Goal: Transaction & Acquisition: Purchase product/service

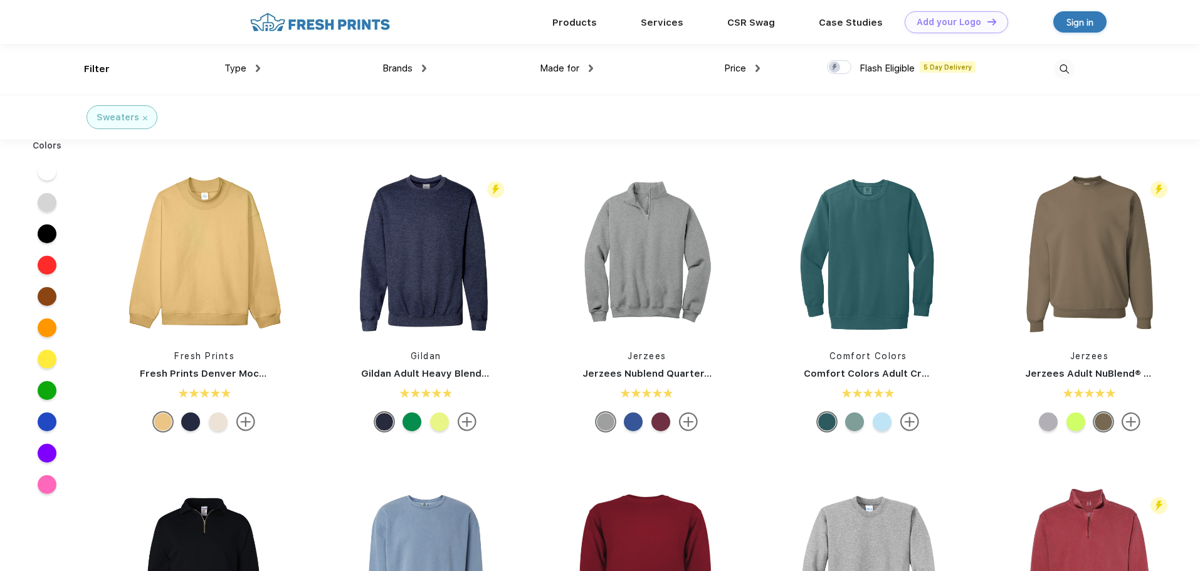
click at [423, 63] on div "Brands" at bounding box center [404, 68] width 44 height 14
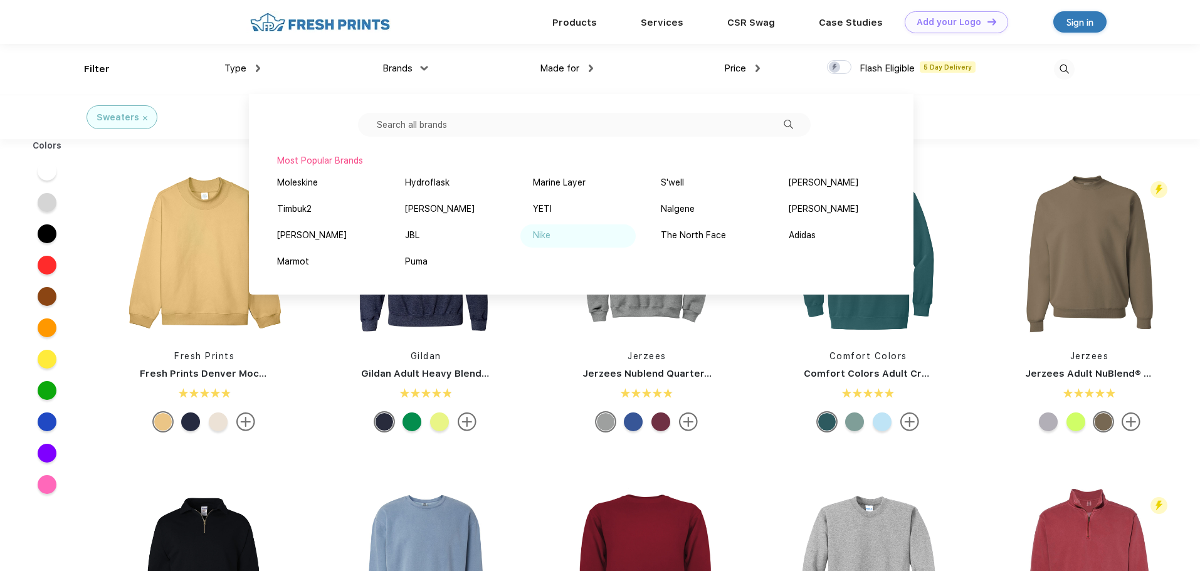
click at [542, 232] on div "Nike" at bounding box center [542, 235] width 18 height 13
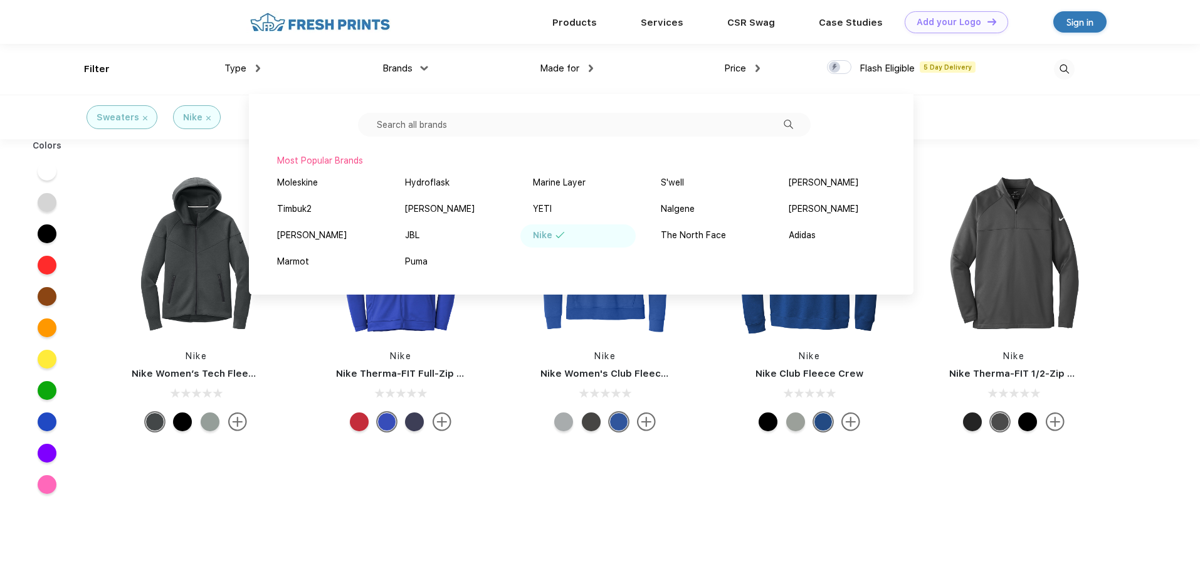
click at [542, 232] on div "Nike" at bounding box center [542, 235] width 19 height 13
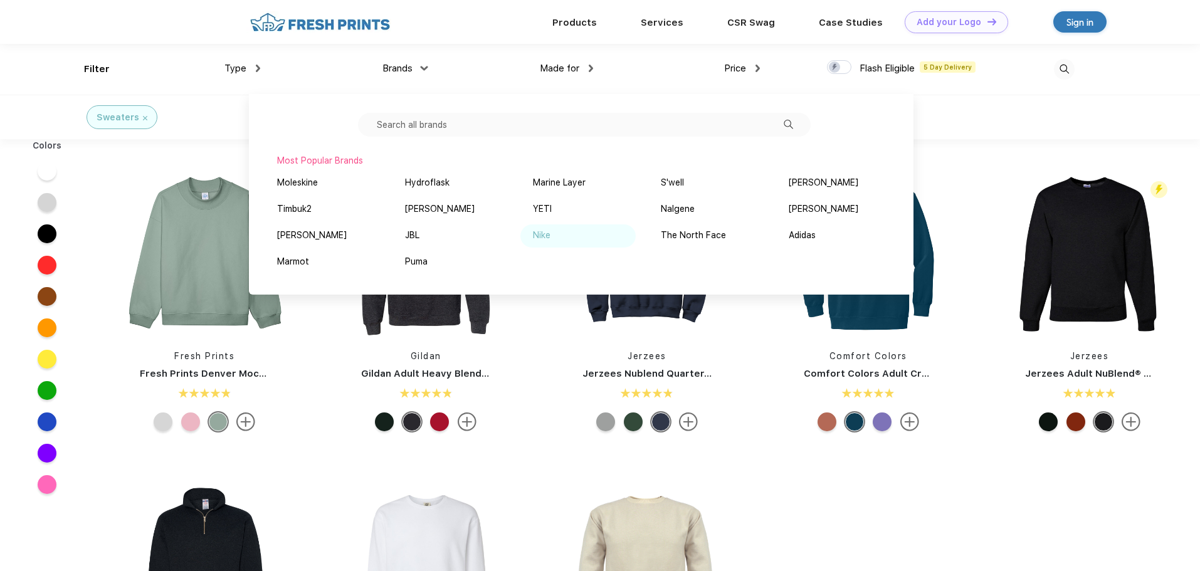
click at [547, 231] on div "Nike" at bounding box center [542, 235] width 18 height 13
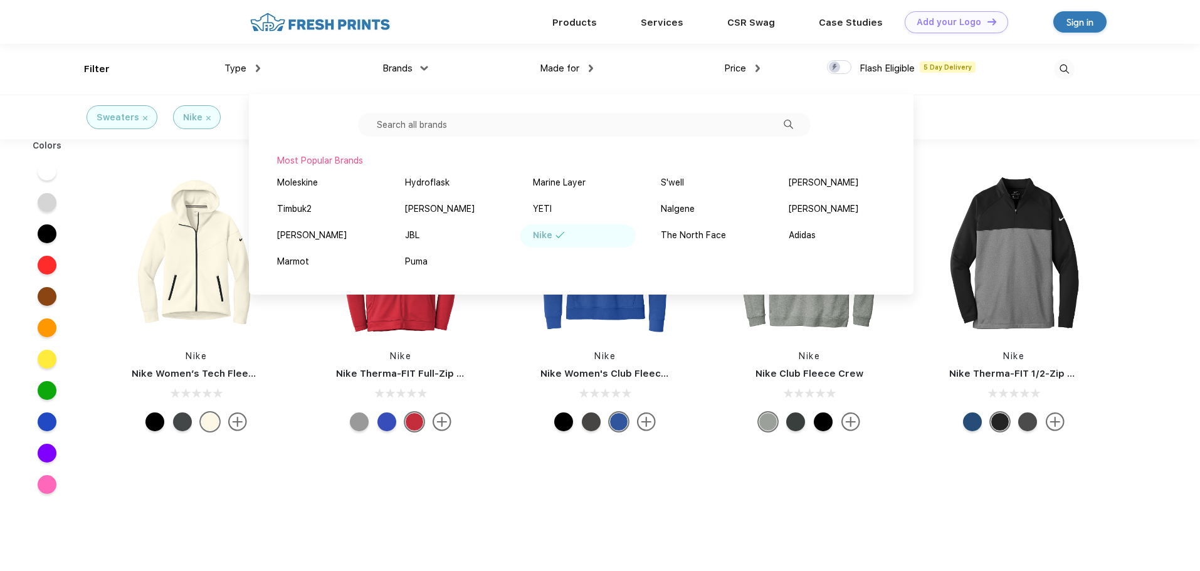
click at [1060, 524] on div "Nike Nike Women’s Tech Fleece Full-Zip Hoodie Nike Nike Therma-FIT Full-Zip Fle…" at bounding box center [605, 430] width 1022 height 571
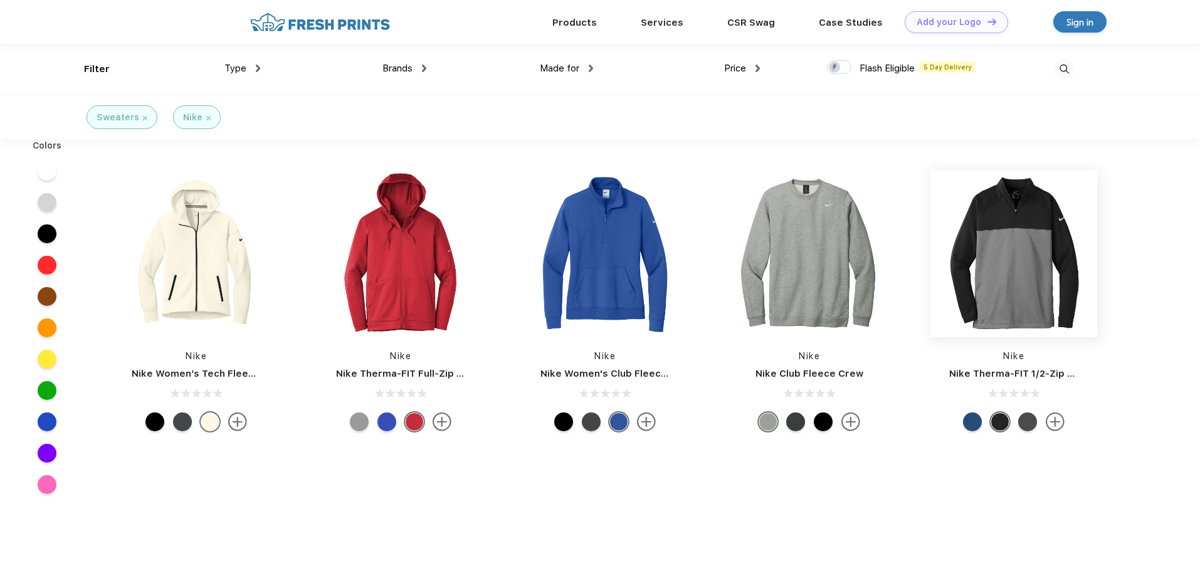
click at [1004, 261] on img at bounding box center [1013, 254] width 167 height 167
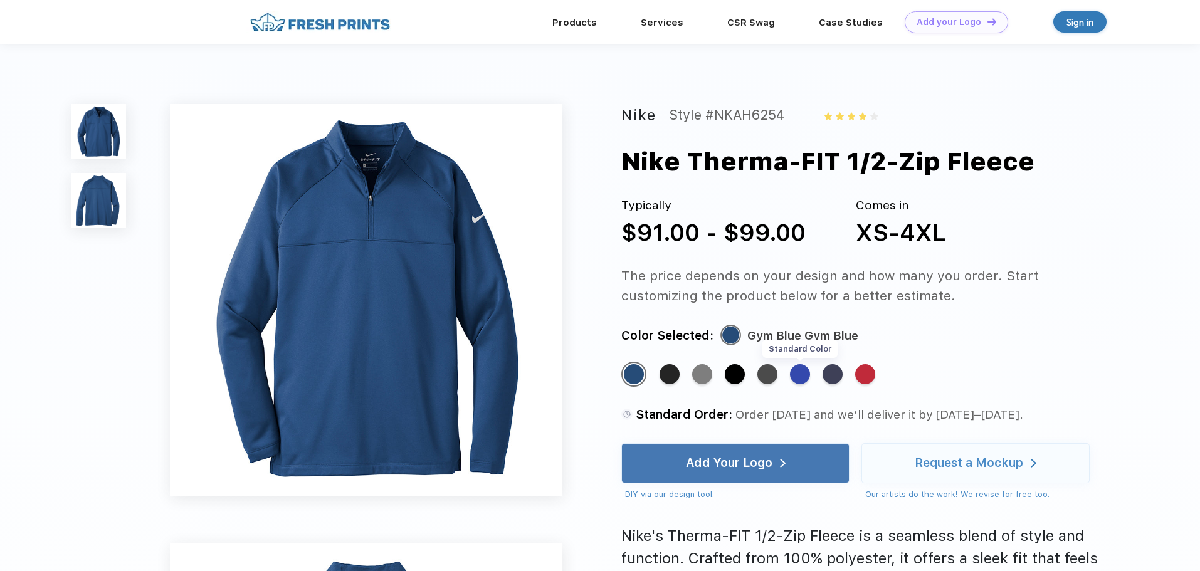
click at [797, 374] on div "Standard Color" at bounding box center [800, 374] width 20 height 20
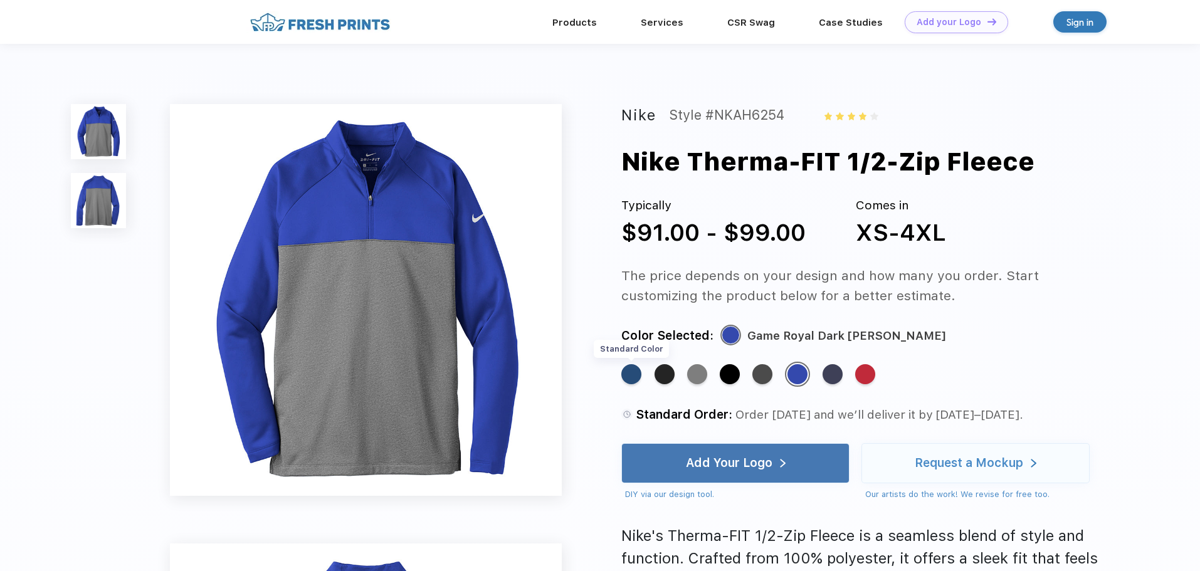
click at [627, 372] on div "Standard Color" at bounding box center [631, 374] width 20 height 20
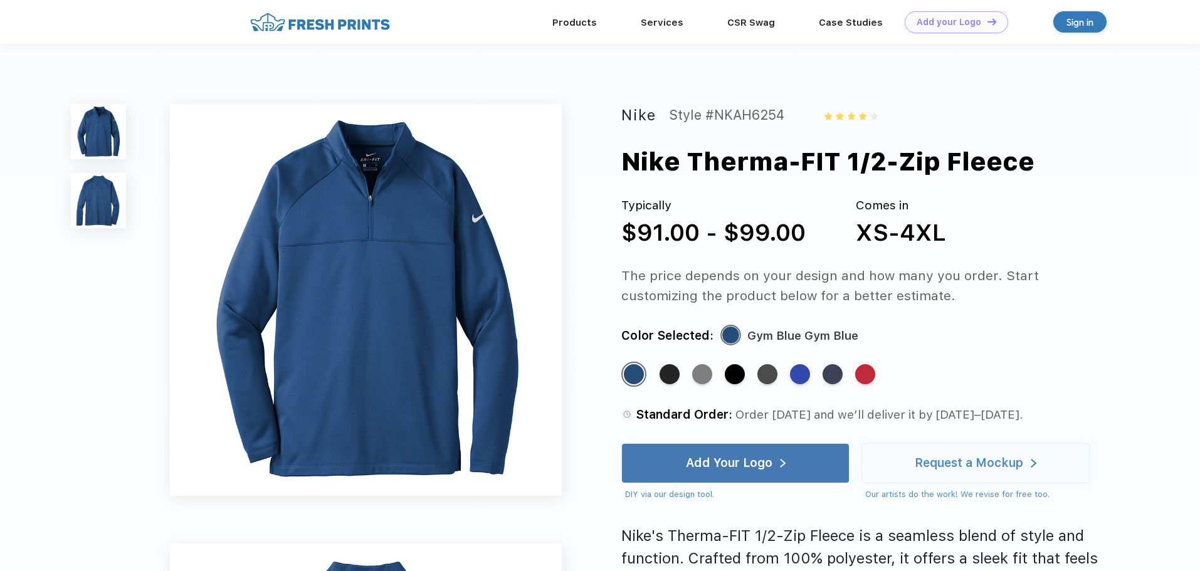
click at [376, 242] on img at bounding box center [366, 300] width 392 height 392
click at [643, 308] on div "Nike Style #NKAH6254 Nike Therma-FIT 1/2-Zip Fleece Typically $91.00 - $99.00 C…" at bounding box center [867, 427] width 492 height 646
click at [574, 25] on link "Products" at bounding box center [574, 21] width 45 height 11
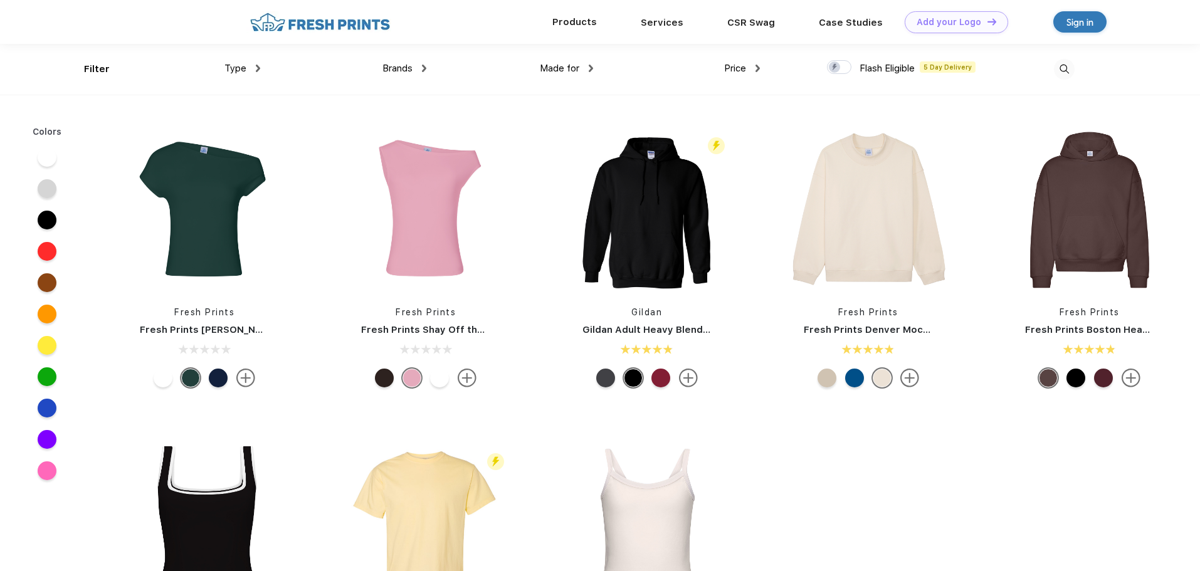
scroll to position [1, 0]
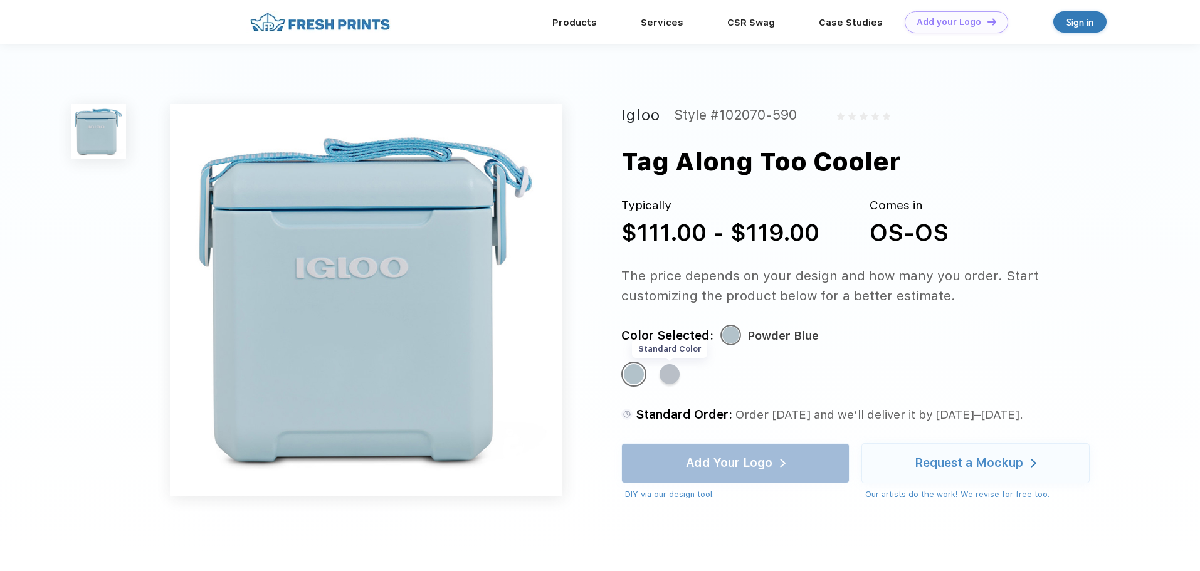
click at [671, 379] on div "Standard Color" at bounding box center [670, 374] width 20 height 20
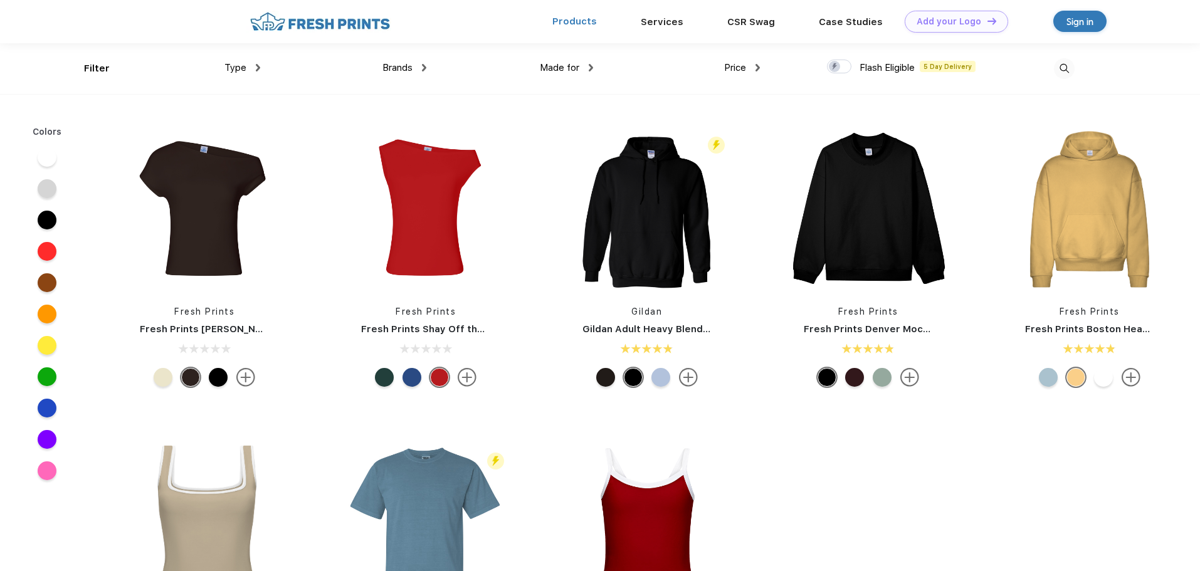
click at [584, 22] on link "Products" at bounding box center [574, 21] width 45 height 11
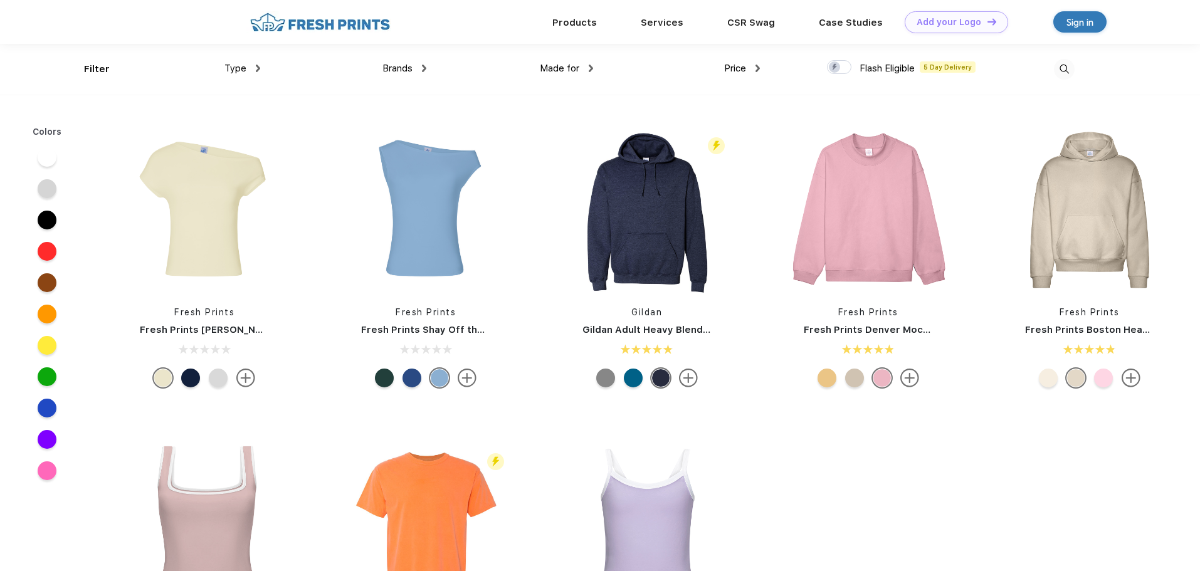
scroll to position [1, 0]
click at [255, 69] on div "Type" at bounding box center [242, 68] width 36 height 14
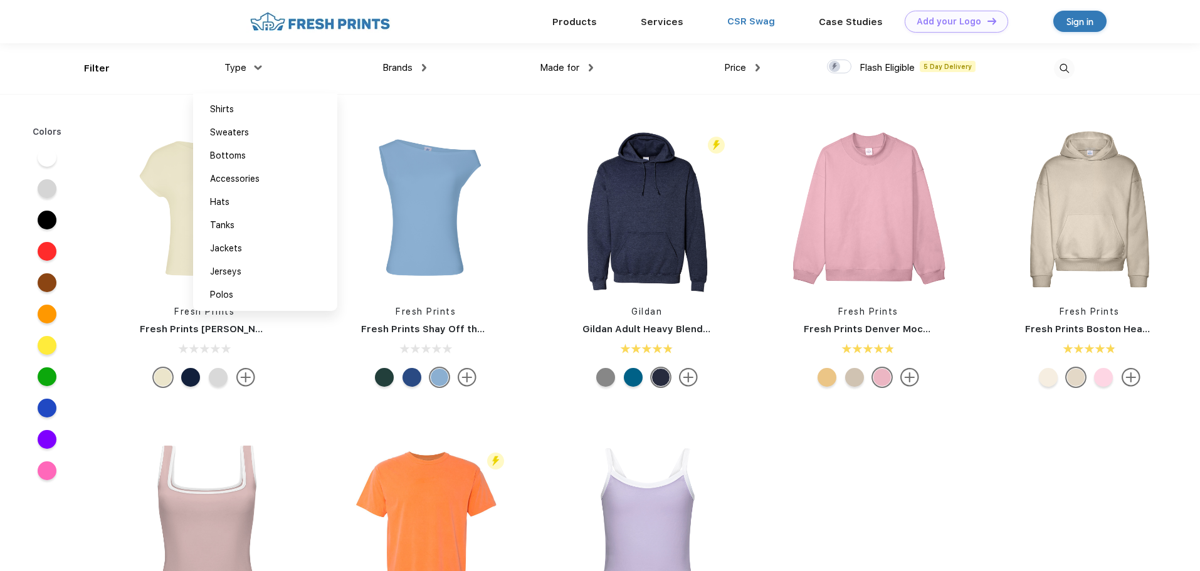
click at [747, 21] on link "CSR Swag" at bounding box center [751, 21] width 48 height 11
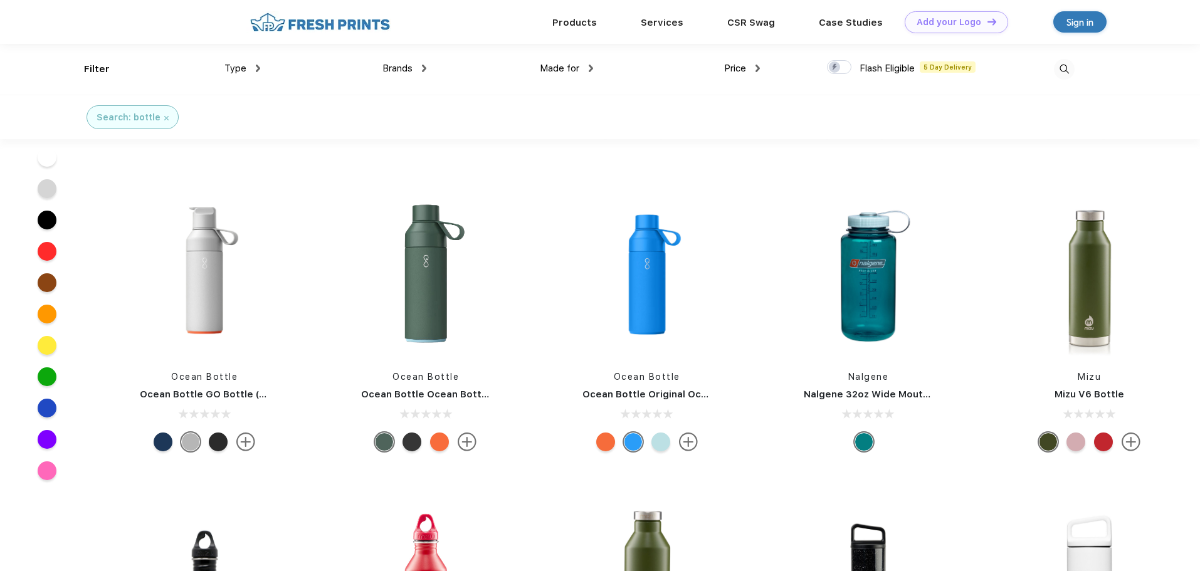
scroll to position [2683, 0]
click at [851, 289] on img at bounding box center [868, 275] width 167 height 167
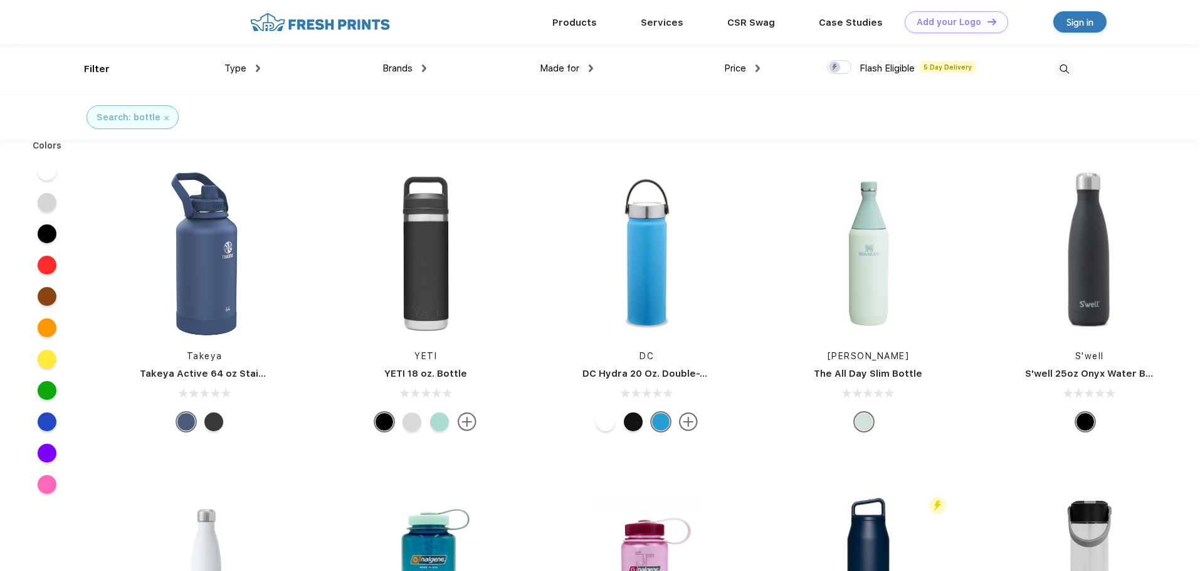
click at [423, 73] on div "Brands" at bounding box center [404, 68] width 44 height 14
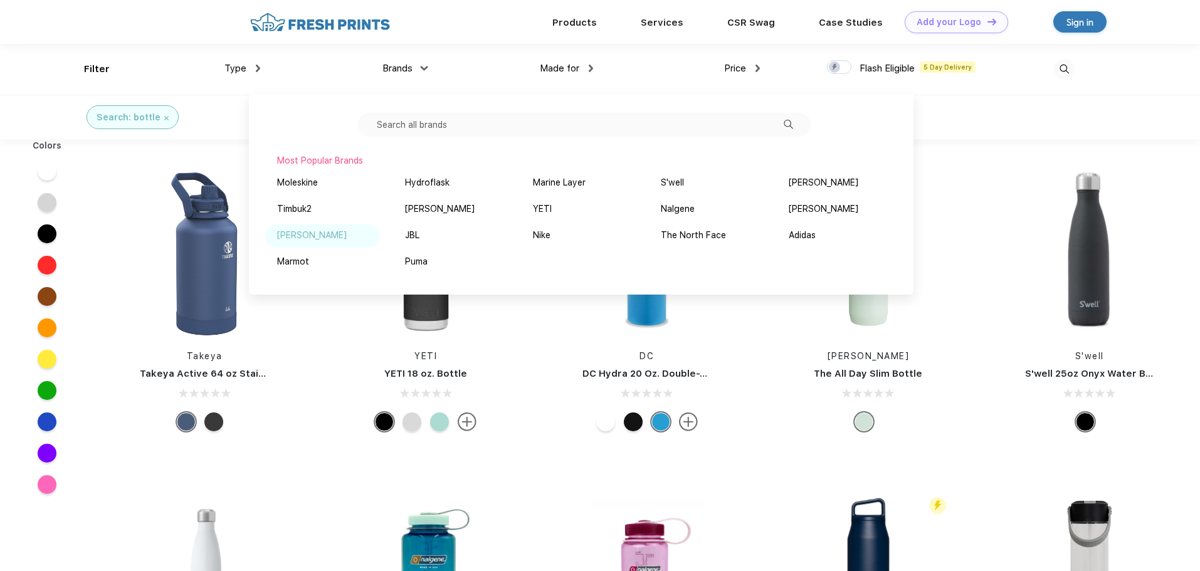
click at [298, 237] on div "[PERSON_NAME]" at bounding box center [312, 235] width 70 height 13
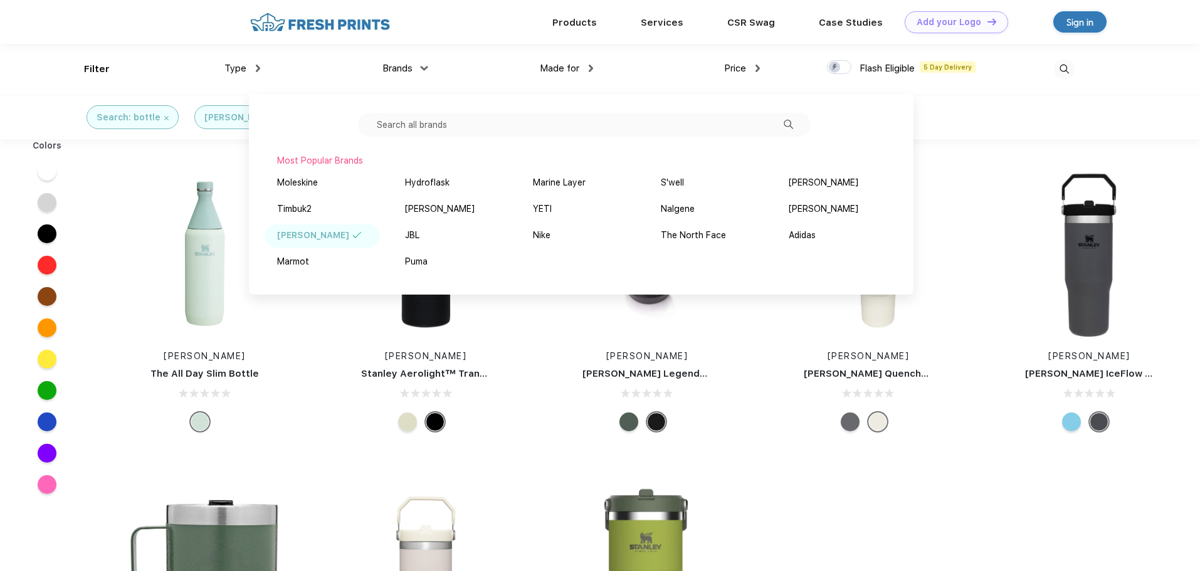
click at [984, 144] on div "[PERSON_NAME] The All Day Slim Bottle [PERSON_NAME] Aerolight™ Transit Bottle 1…" at bounding box center [647, 490] width 1106 height 702
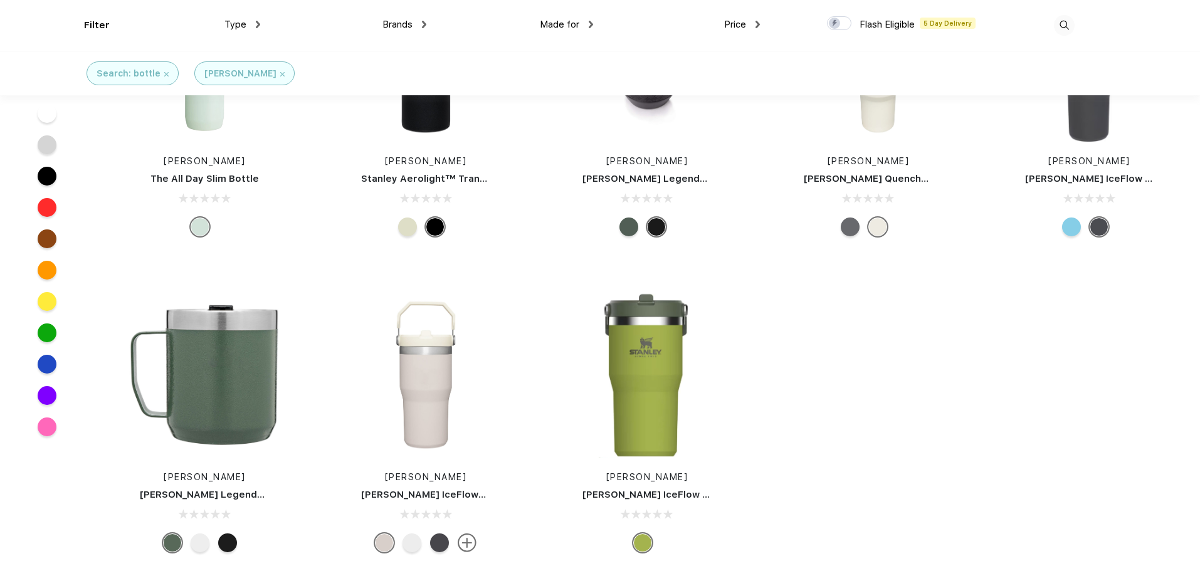
scroll to position [100, 0]
click at [1068, 224] on div at bounding box center [1071, 226] width 19 height 19
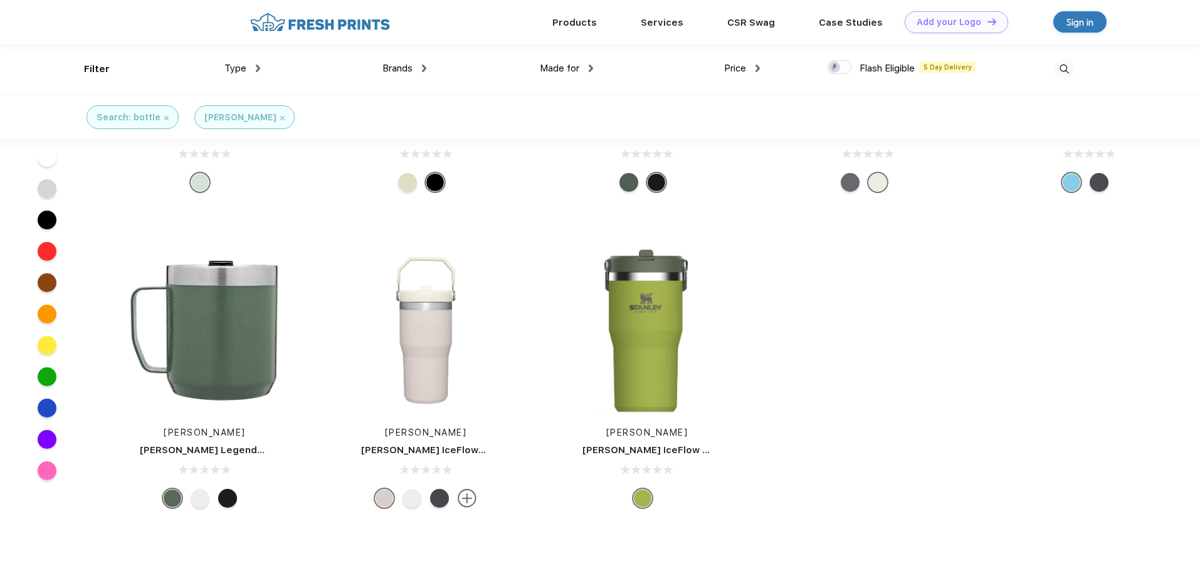
scroll to position [0, 0]
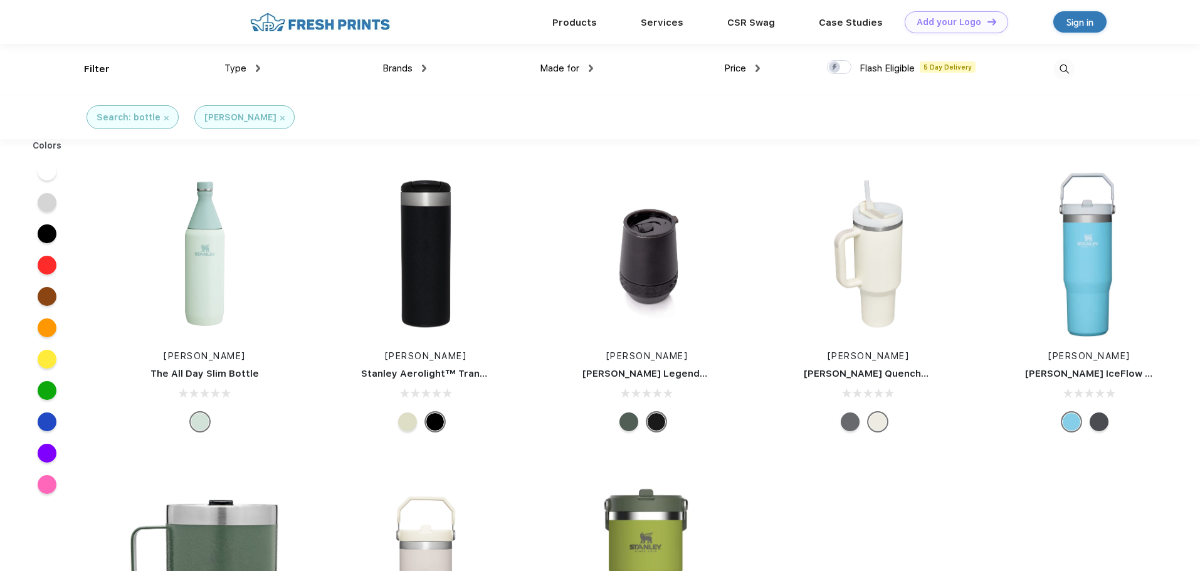
click at [1100, 419] on div at bounding box center [1099, 422] width 19 height 19
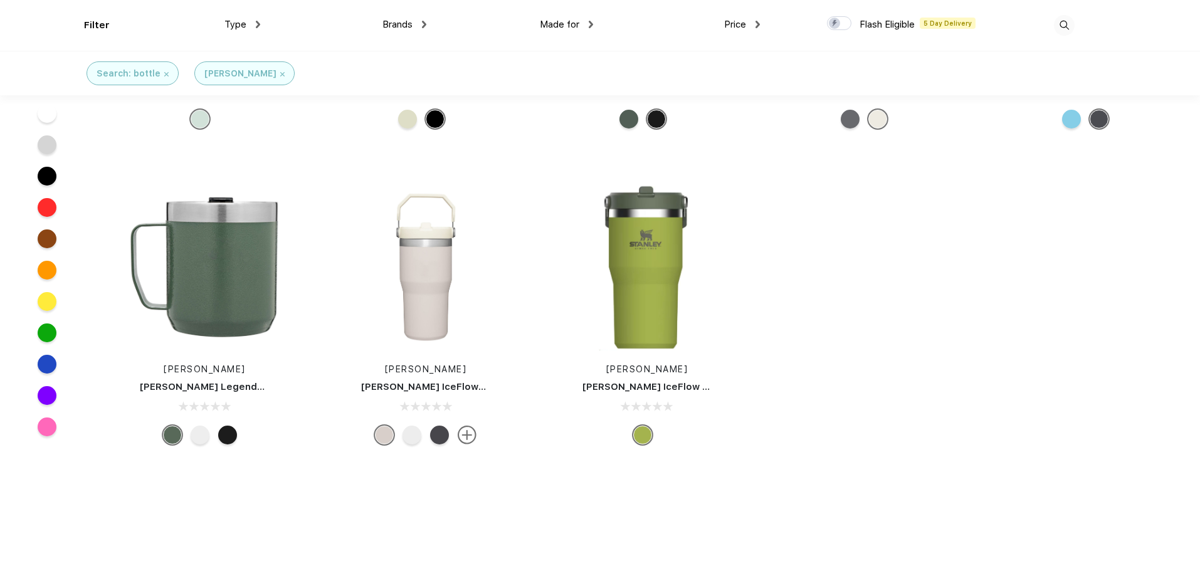
scroll to position [208, 0]
click at [419, 270] on img at bounding box center [425, 266] width 167 height 167
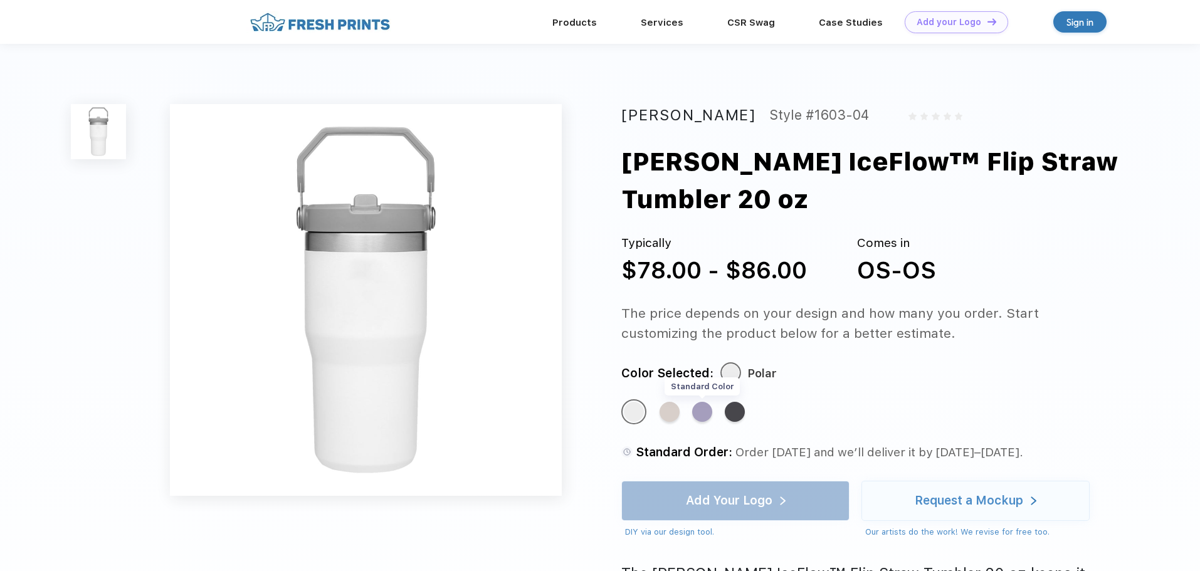
click at [707, 414] on div "Standard Color" at bounding box center [702, 412] width 20 height 20
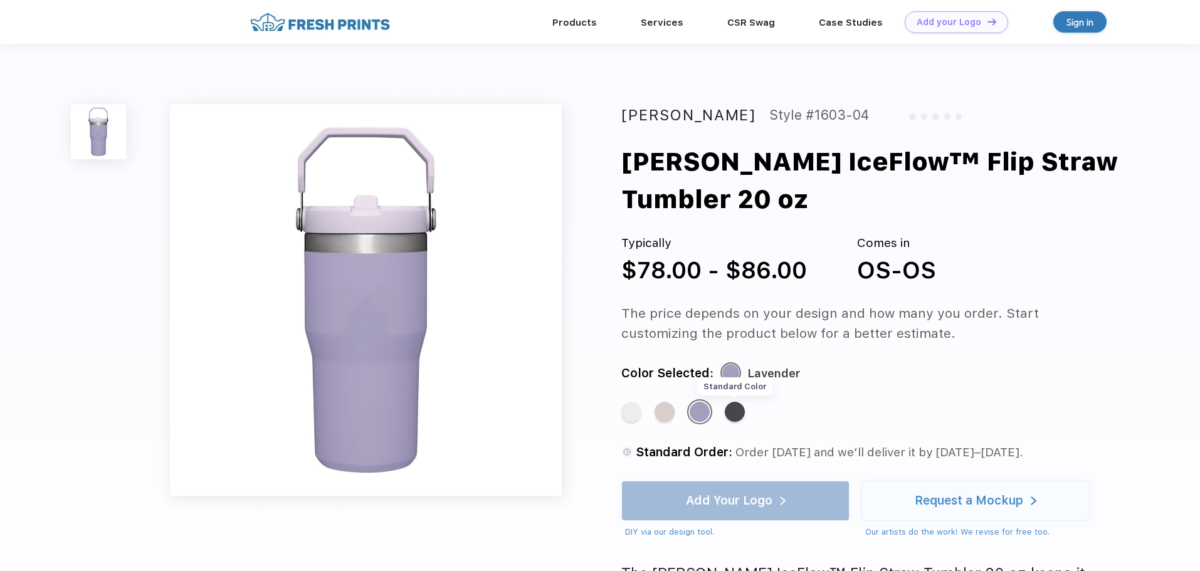
click at [728, 410] on div "Standard Color" at bounding box center [735, 412] width 20 height 20
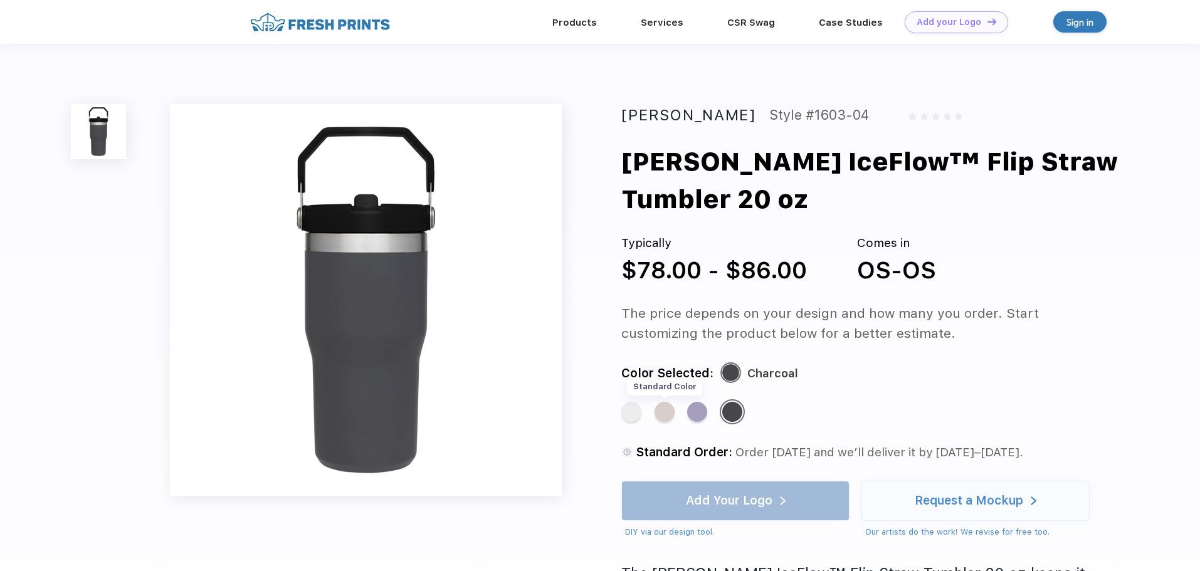
click at [660, 409] on div "Standard Color" at bounding box center [665, 412] width 20 height 20
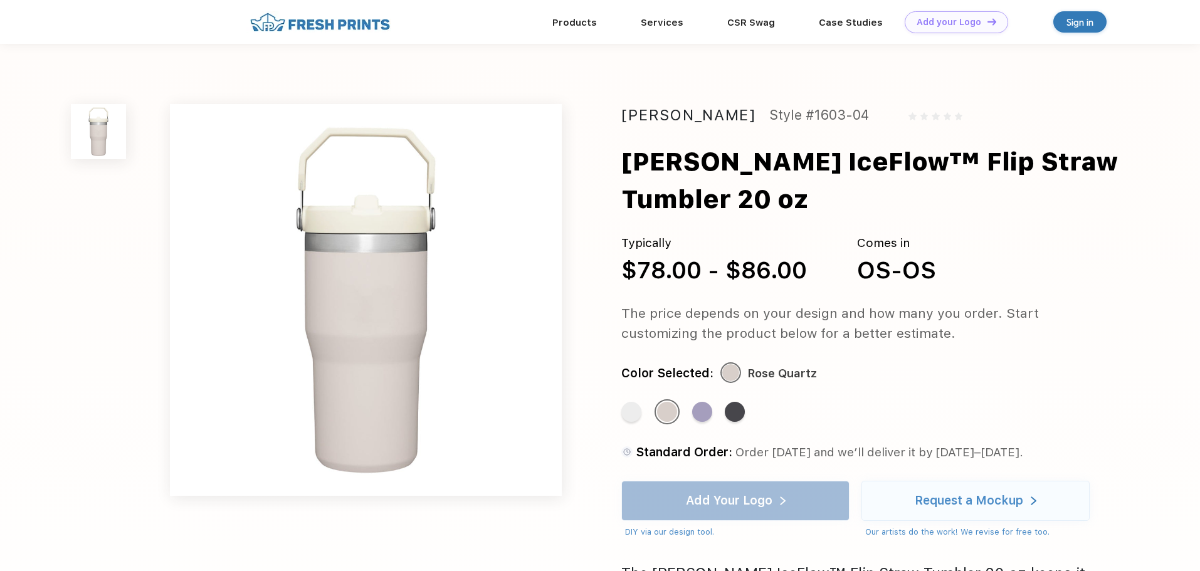
drag, startPoint x: 634, startPoint y: 409, endPoint x: 619, endPoint y: 414, distance: 15.1
drag, startPoint x: 619, startPoint y: 414, endPoint x: 628, endPoint y: 421, distance: 10.7
click at [628, 421] on div "Standard Color" at bounding box center [631, 412] width 20 height 20
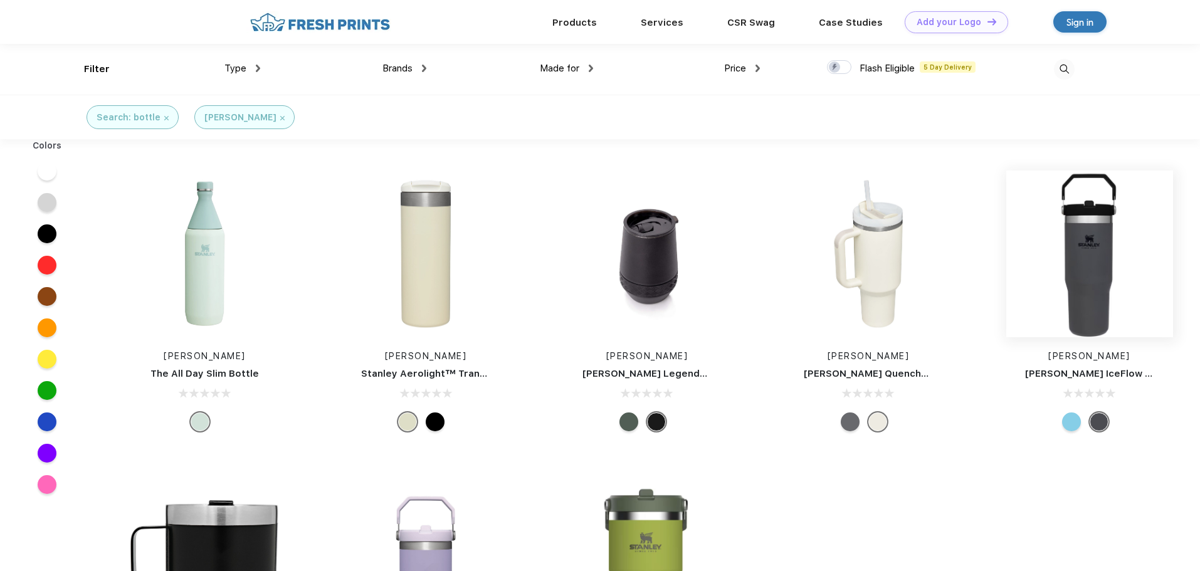
scroll to position [1, 0]
click at [1091, 253] on img at bounding box center [1089, 253] width 167 height 167
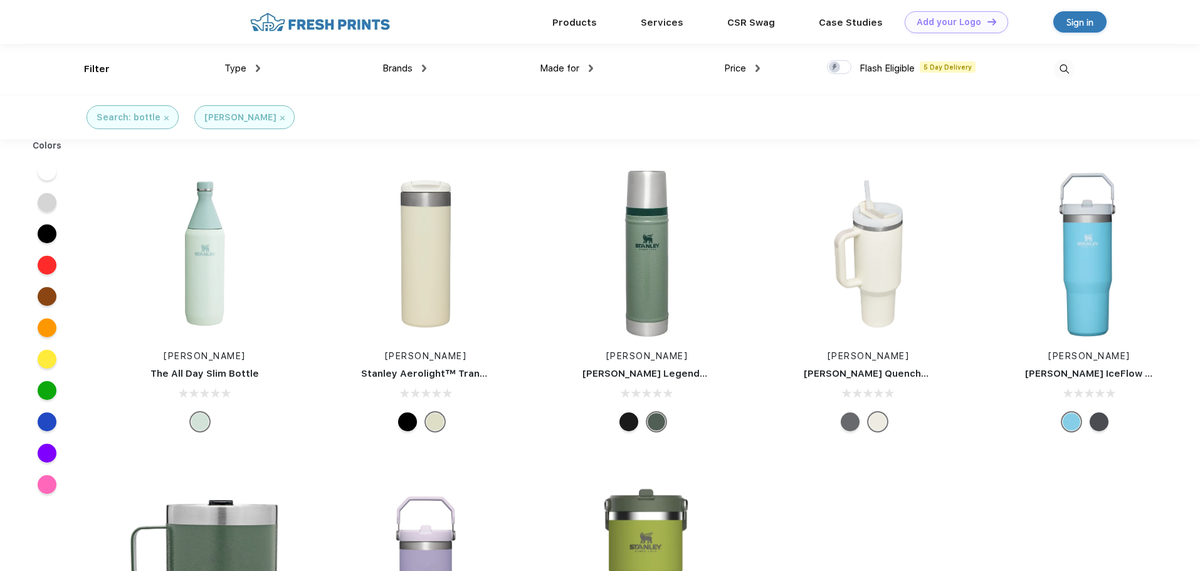
scroll to position [1, 0]
click at [240, 120] on div "[PERSON_NAME]" at bounding box center [244, 116] width 80 height 13
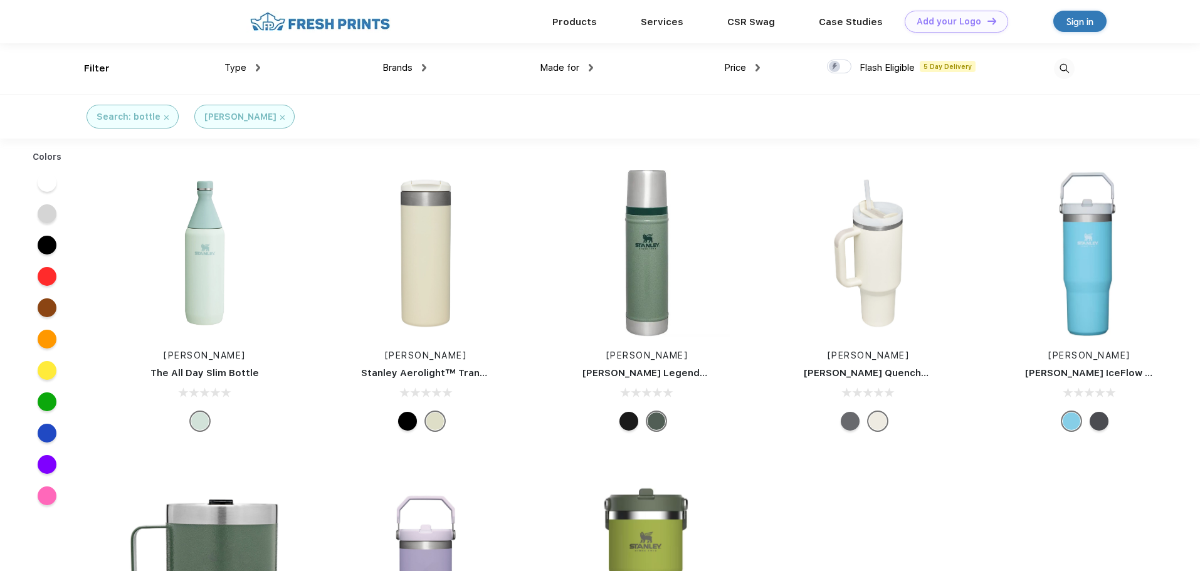
click at [280, 115] on img at bounding box center [282, 117] width 4 height 4
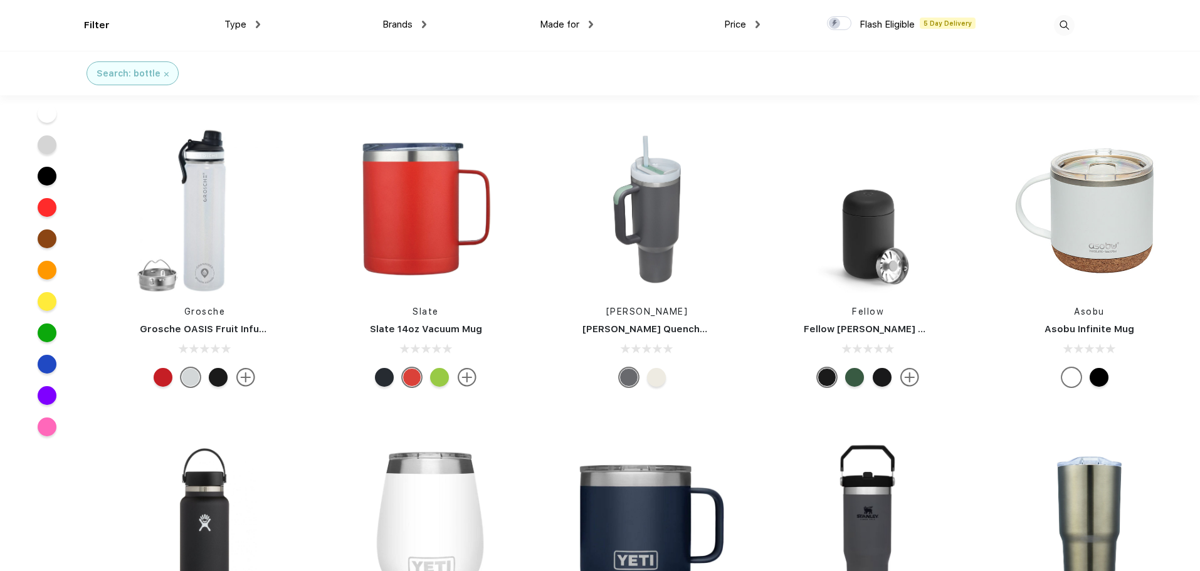
scroll to position [4699, 0]
